Goal: Transaction & Acquisition: Purchase product/service

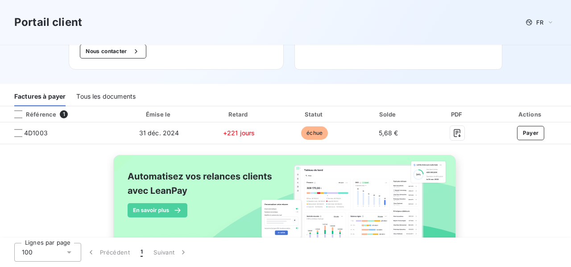
scroll to position [145, 0]
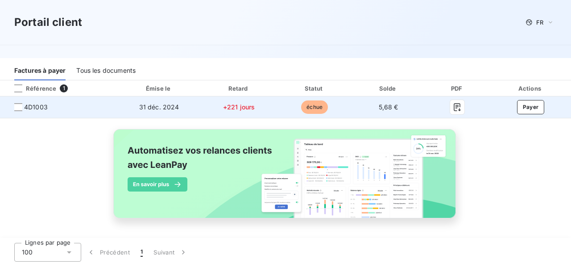
click at [22, 107] on span "4D1003" at bounding box center [58, 107] width 103 height 9
click at [18, 107] on div at bounding box center [18, 107] width 8 height 8
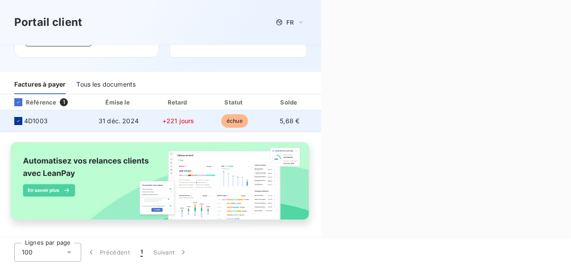
scroll to position [139, 0]
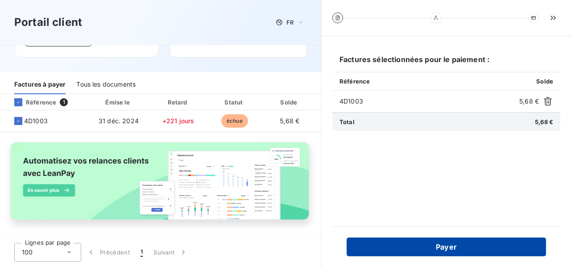
click at [454, 242] on button "Payer" at bounding box center [446, 246] width 199 height 19
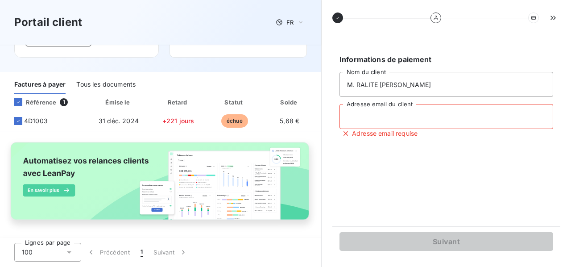
click at [380, 113] on input "Adresse email du client" at bounding box center [446, 116] width 214 height 25
type input "[PERSON_NAME][EMAIL_ADDRESS][DOMAIN_NAME]"
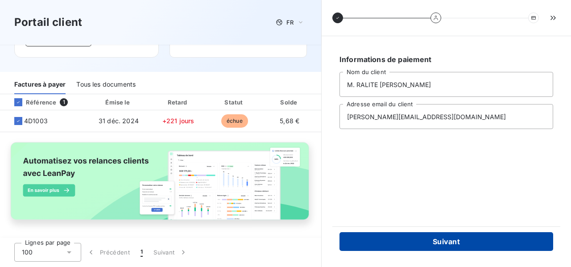
click at [446, 239] on button "Suivant" at bounding box center [446, 241] width 214 height 19
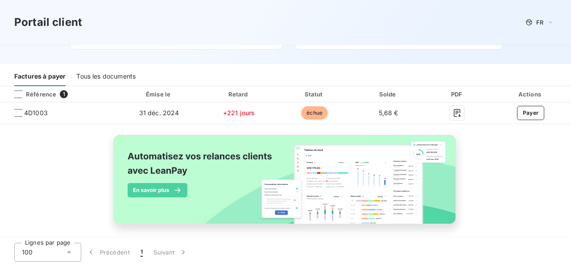
scroll to position [145, 0]
